Goal: Information Seeking & Learning: Compare options

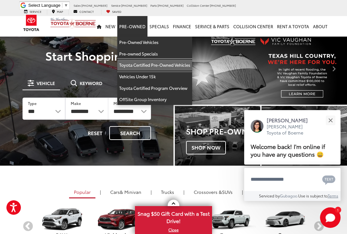
click at [175, 61] on link "Toyota Certified Pre-Owned Vehicles" at bounding box center [154, 65] width 75 height 12
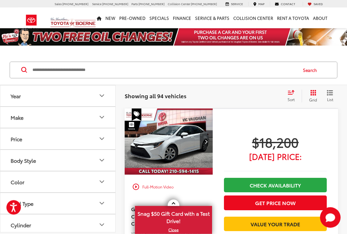
click at [98, 123] on button "Make" at bounding box center [58, 117] width 116 height 21
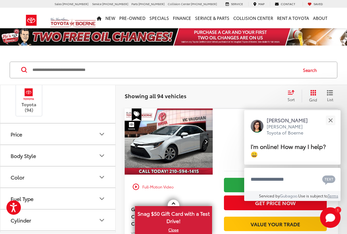
scroll to position [47, 0]
click at [105, 156] on icon "Body Style" at bounding box center [102, 155] width 8 height 8
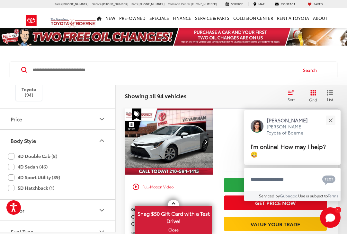
scroll to position [60, 0]
click at [58, 179] on label "4D Sport Utility (39)" at bounding box center [34, 178] width 52 height 11
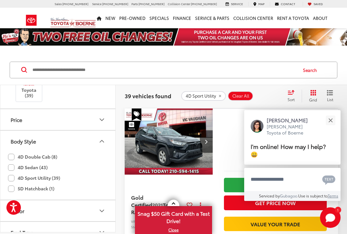
click at [329, 127] on button "Close" at bounding box center [331, 121] width 14 height 14
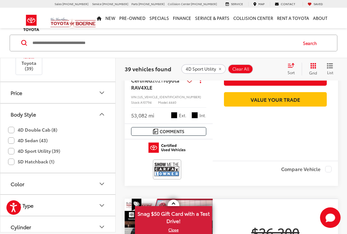
scroll to position [128, 0]
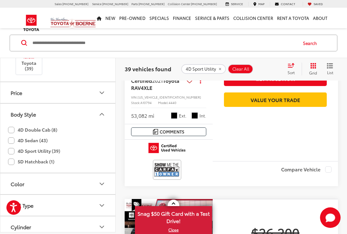
click at [102, 229] on icon "Cylinder" at bounding box center [102, 227] width 8 height 8
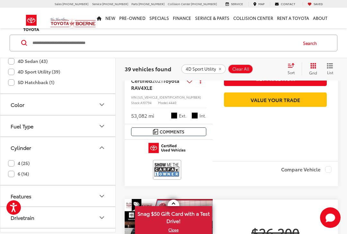
scroll to position [144, 0]
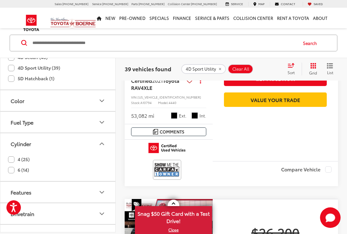
click at [9, 172] on label "6 (14)" at bounding box center [18, 170] width 21 height 11
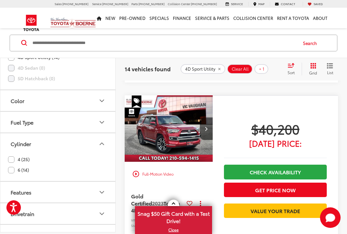
scroll to position [1142, 0]
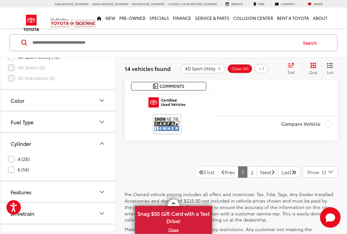
click at [259, 167] on link "Next" at bounding box center [268, 173] width 22 height 12
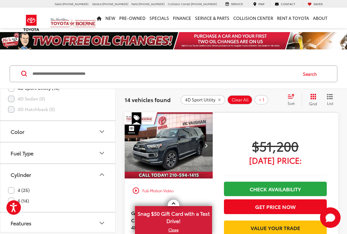
click at [220, 99] on icon "remove 4D%20Sport%20Utility" at bounding box center [219, 100] width 4 height 4
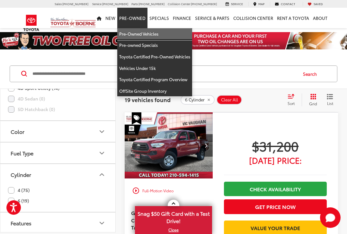
click at [151, 34] on link "Pre-Owned Vehicles" at bounding box center [154, 34] width 75 height 12
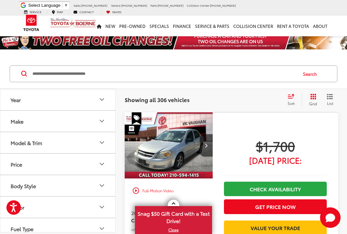
click at [105, 144] on icon "Model & Trim" at bounding box center [102, 143] width 8 height 8
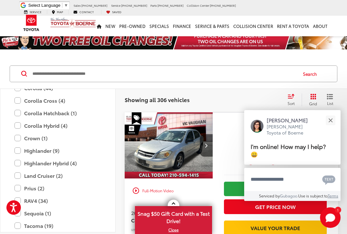
scroll to position [1018, 0]
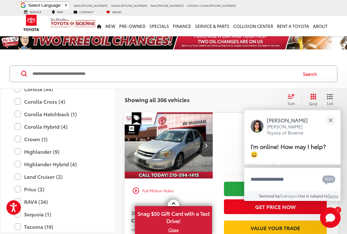
click at [56, 147] on label "Highlander (9)" at bounding box center [57, 151] width 87 height 11
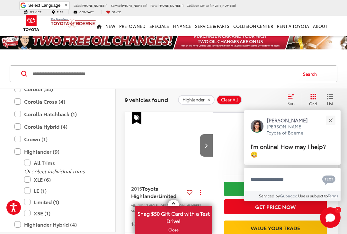
click at [333, 121] on button "Close" at bounding box center [331, 121] width 14 height 14
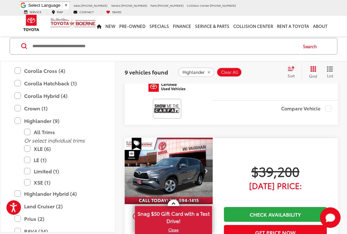
scroll to position [1473, 0]
